Goal: Download file/media

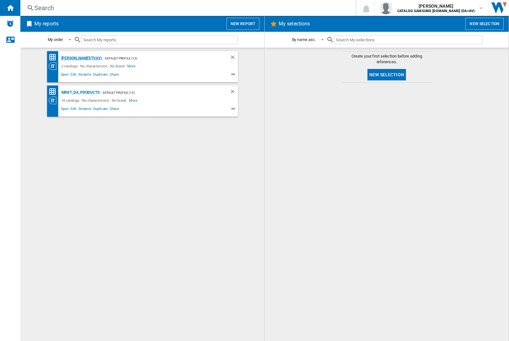
click at [71, 58] on div "[PERSON_NAME](TVAV)" at bounding box center [81, 58] width 42 height 8
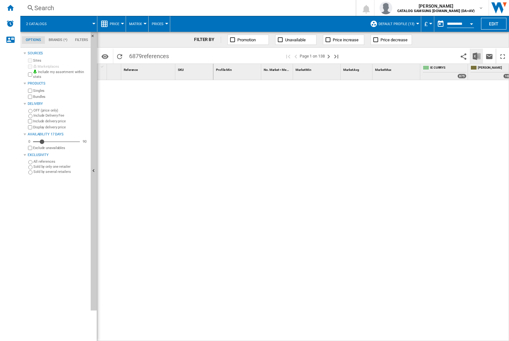
click at [476, 56] on img "Download in Excel" at bounding box center [477, 56] width 8 height 8
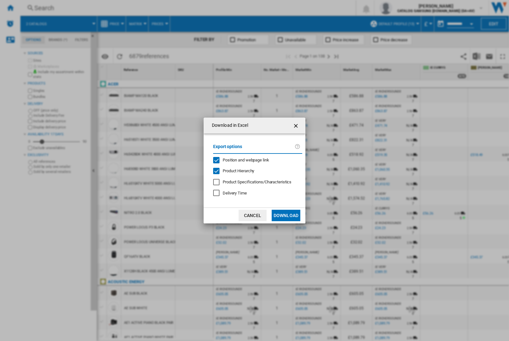
click at [255, 160] on span "Position and webpage link" at bounding box center [246, 160] width 46 height 5
click at [286, 216] on button "Download" at bounding box center [286, 215] width 29 height 11
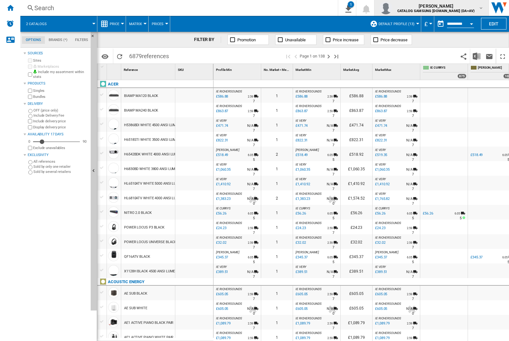
click at [392, 8] on img "button" at bounding box center [385, 8] width 13 height 13
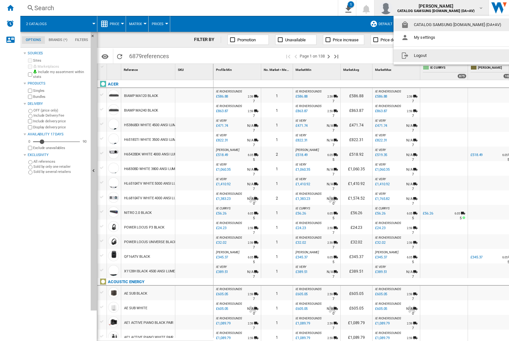
click at [442, 56] on button "Logout" at bounding box center [452, 55] width 118 height 13
